Goal: Task Accomplishment & Management: Manage account settings

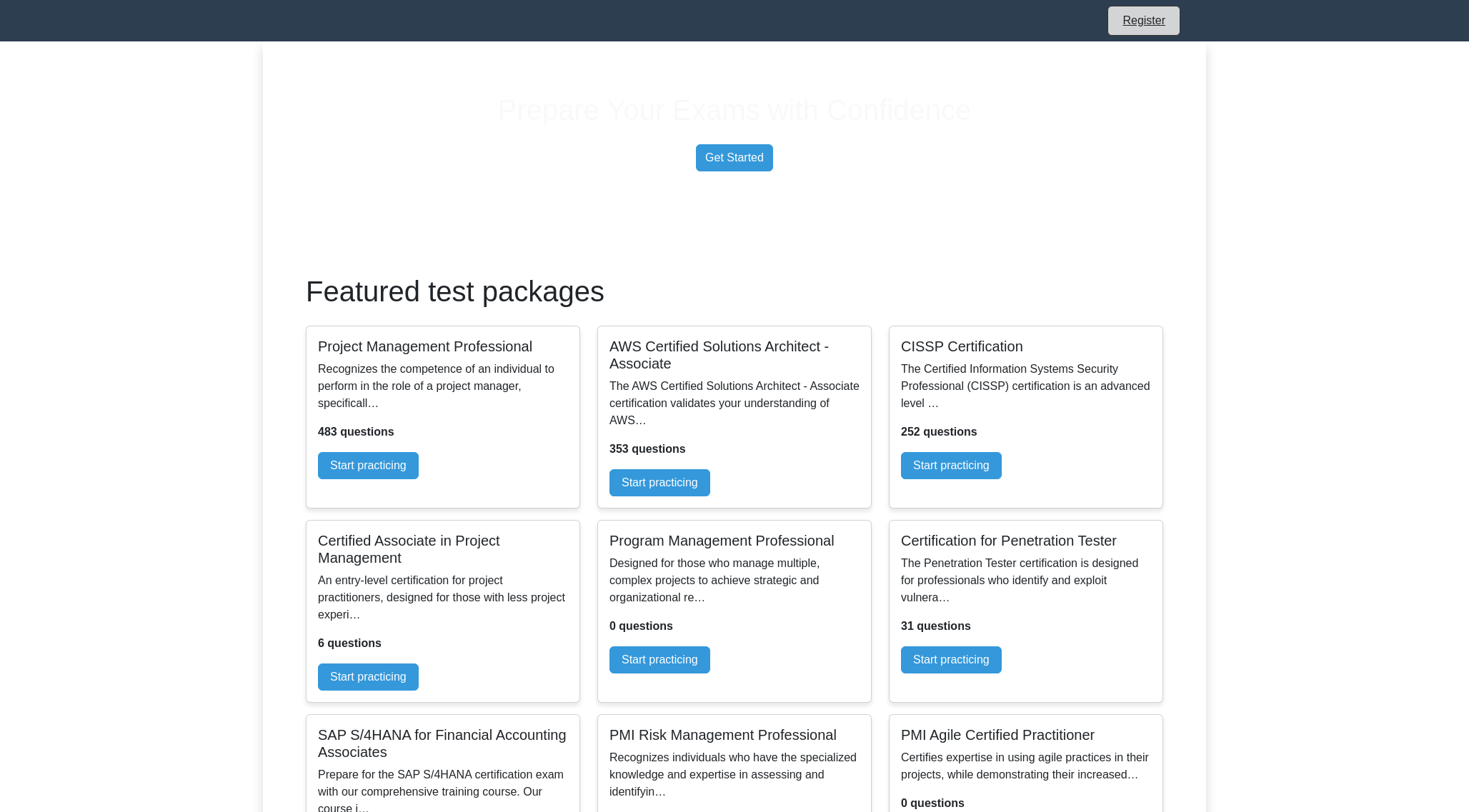
click at [1136, 25] on link "Register" at bounding box center [1144, 21] width 61 height 18
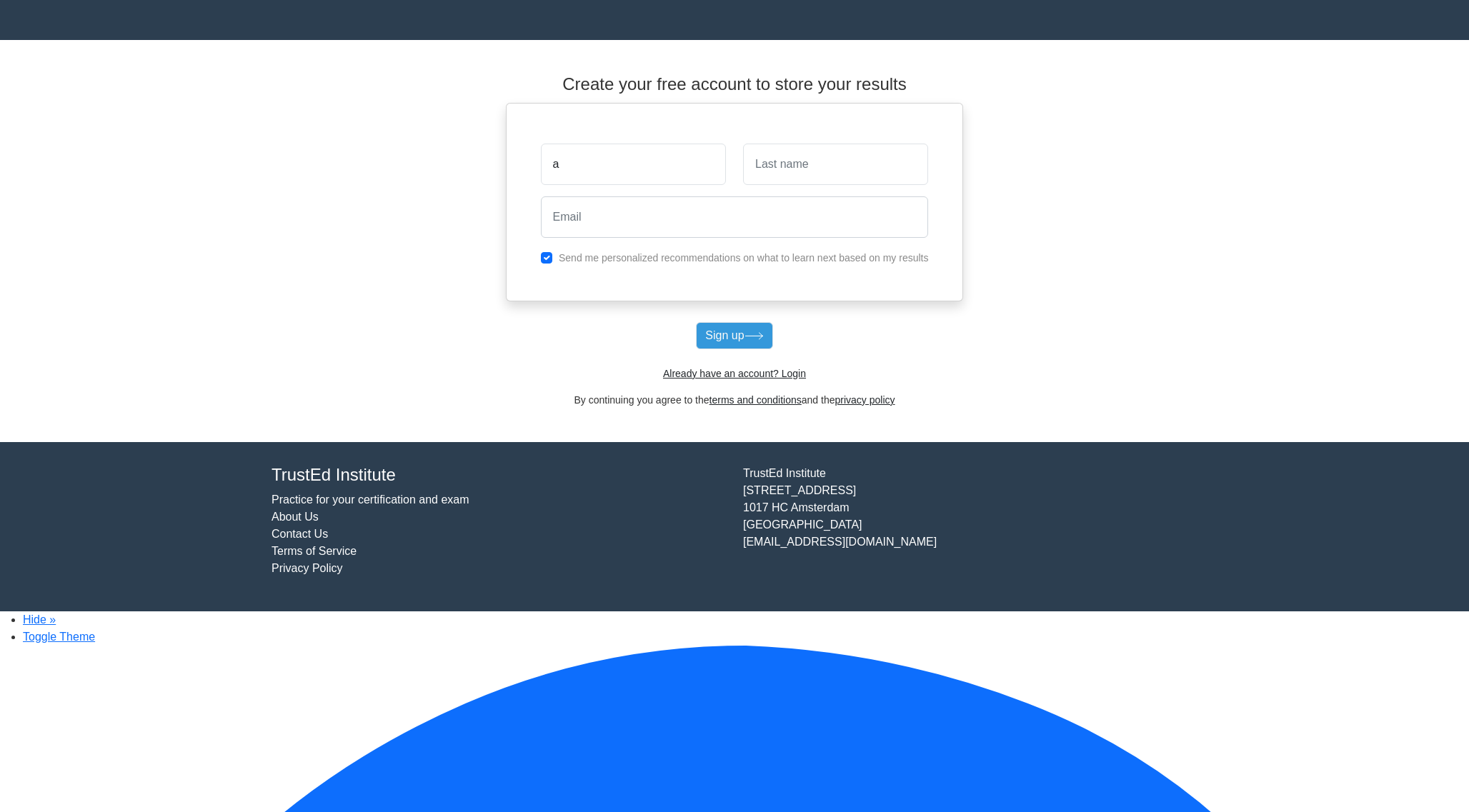
type input "a"
click at [827, 163] on input "text" at bounding box center [835, 165] width 185 height 42
type input "b"
click at [686, 220] on input "email" at bounding box center [734, 217] width 388 height 42
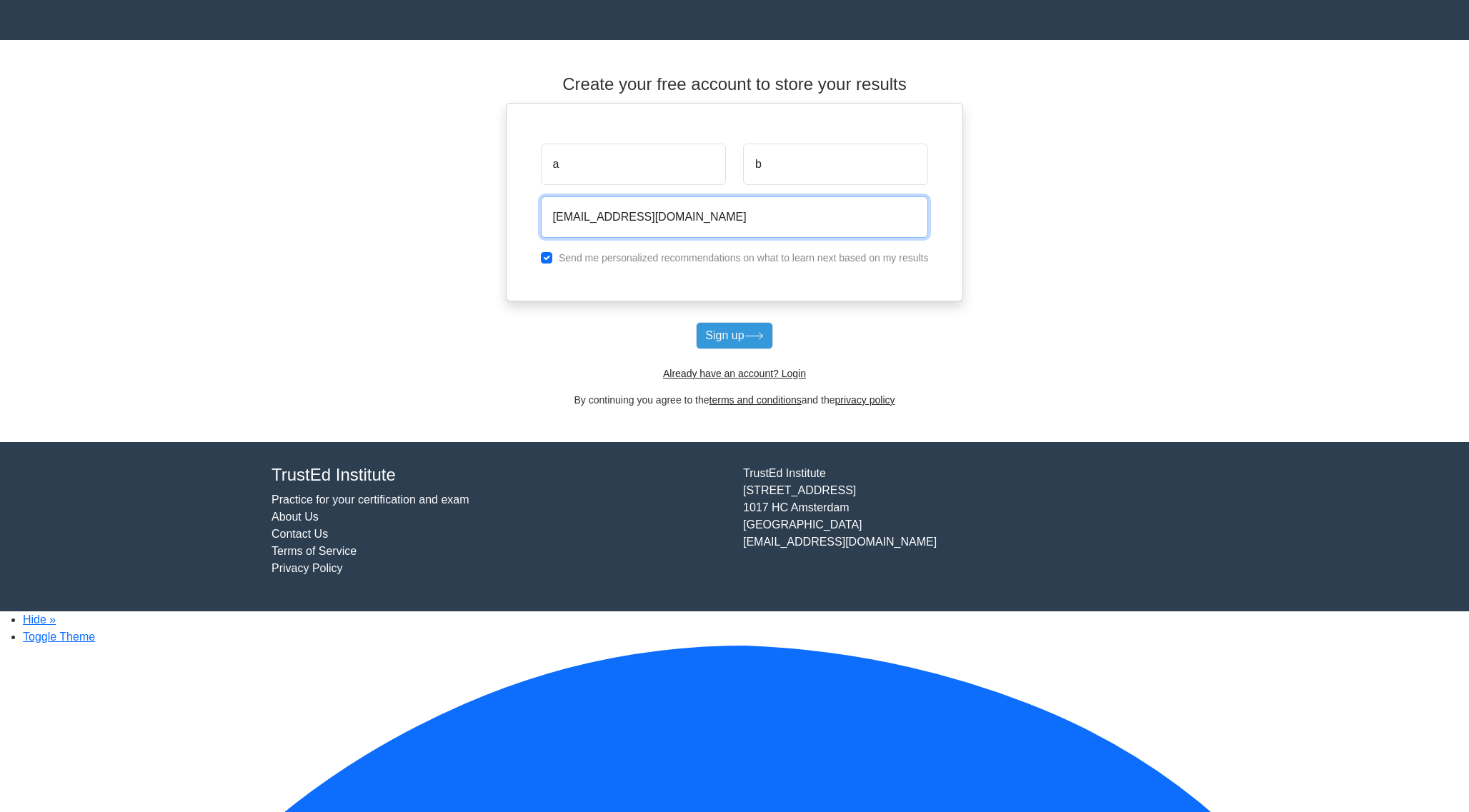
click at [584, 220] on input "jelmer@woovar.com" at bounding box center [734, 217] width 388 height 42
type input "jelmer+009asdf@woovar.com"
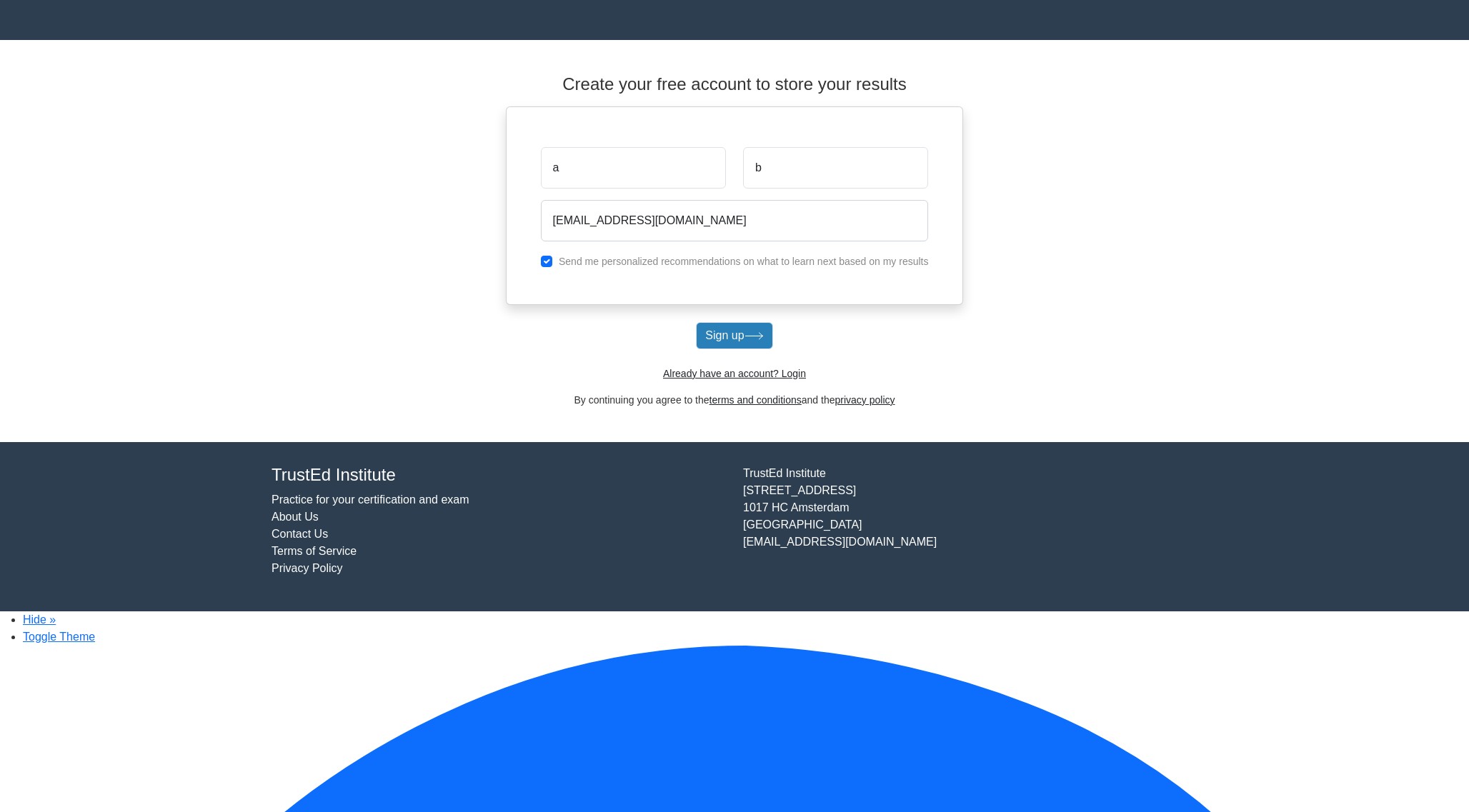
click at [755, 349] on button "Sign up" at bounding box center [734, 335] width 76 height 27
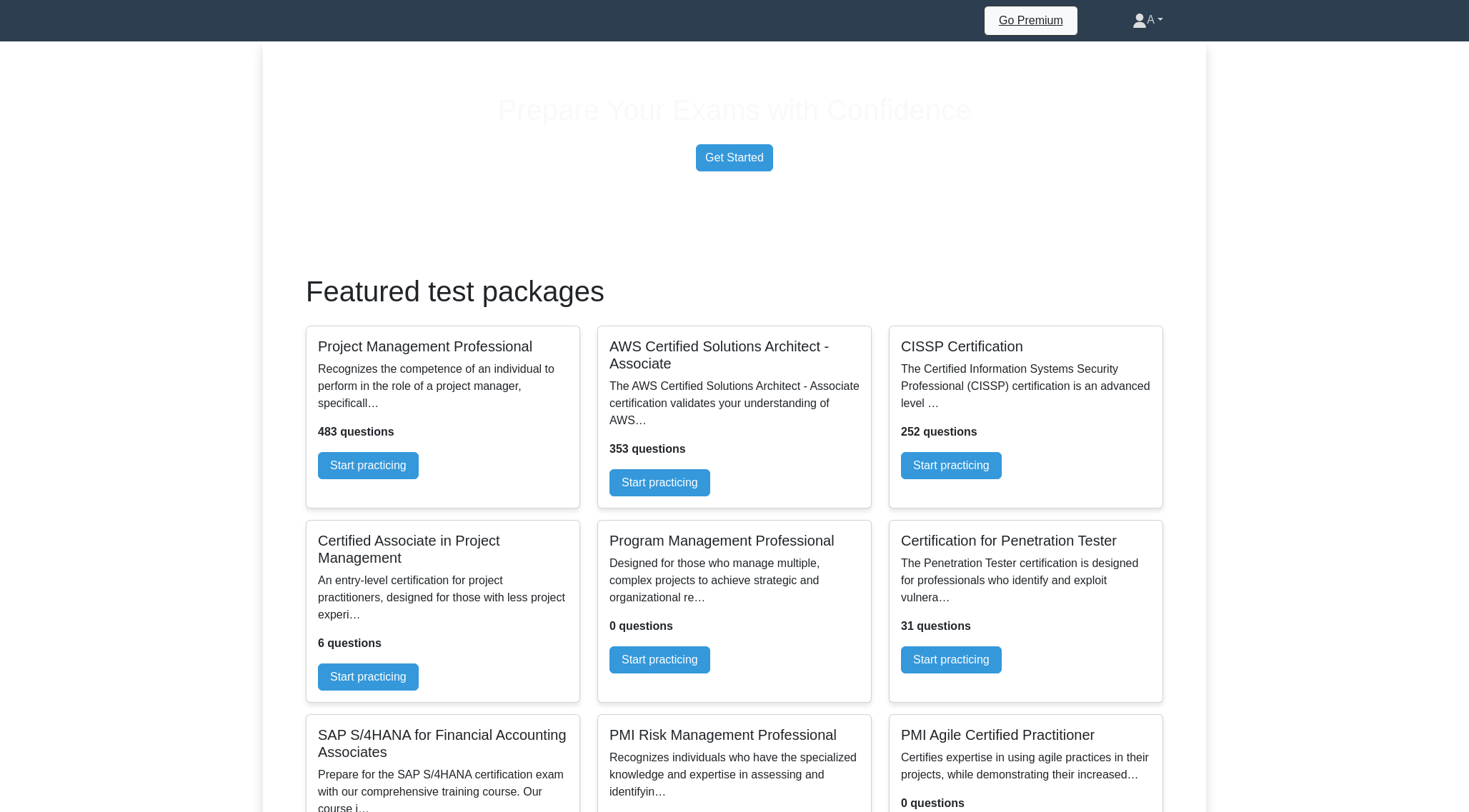
click at [1154, 19] on link "A" at bounding box center [1148, 20] width 99 height 29
click at [1144, 59] on link "Profile" at bounding box center [1156, 54] width 113 height 23
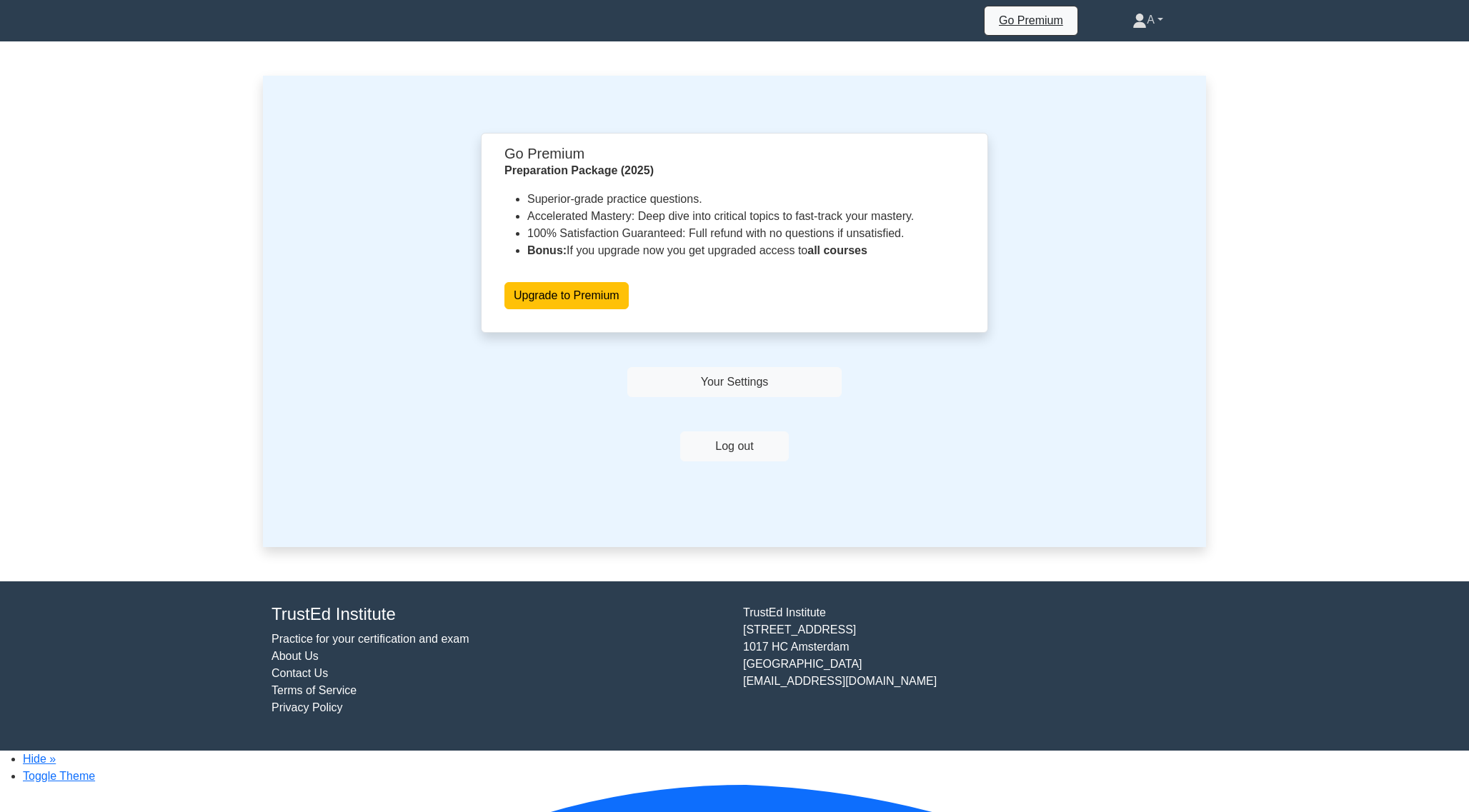
click at [1152, 22] on link "A" at bounding box center [1148, 20] width 99 height 29
click at [1137, 76] on link "Settings" at bounding box center [1156, 76] width 113 height 23
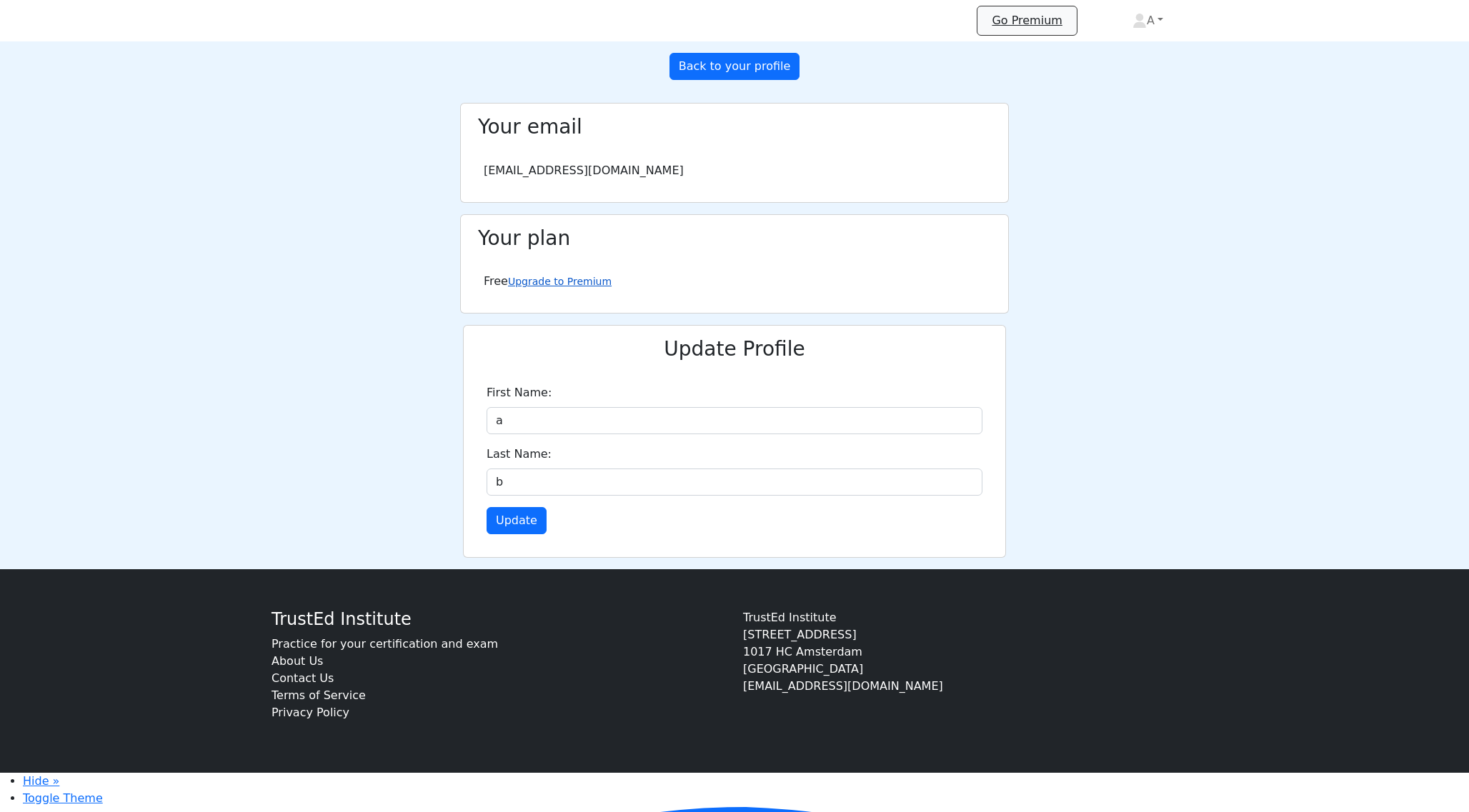
click at [578, 288] on link "Upgrade to Premium" at bounding box center [559, 282] width 103 height 12
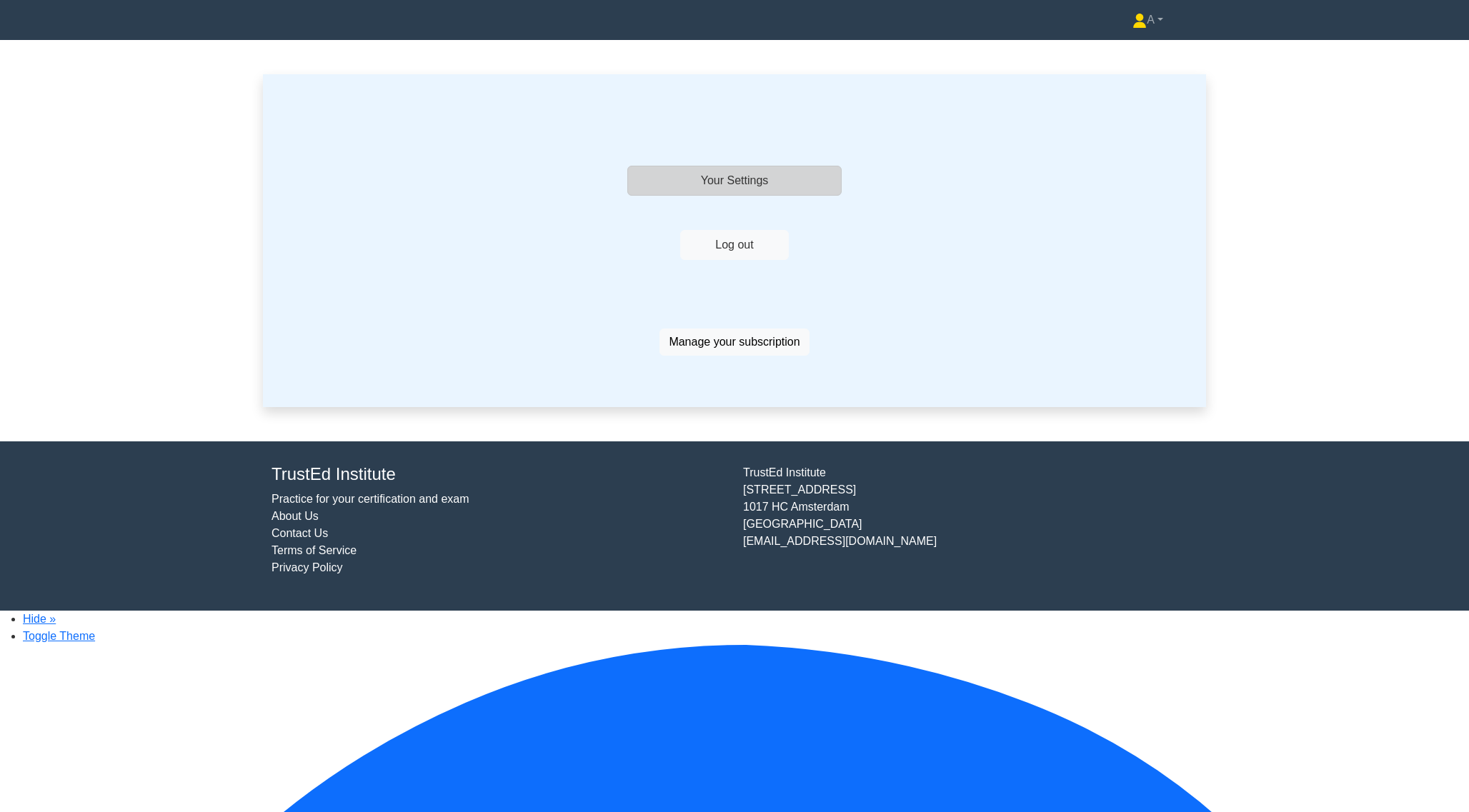
click at [819, 187] on link "Your Settings" at bounding box center [735, 180] width 214 height 30
